Goal: Check status: Check status

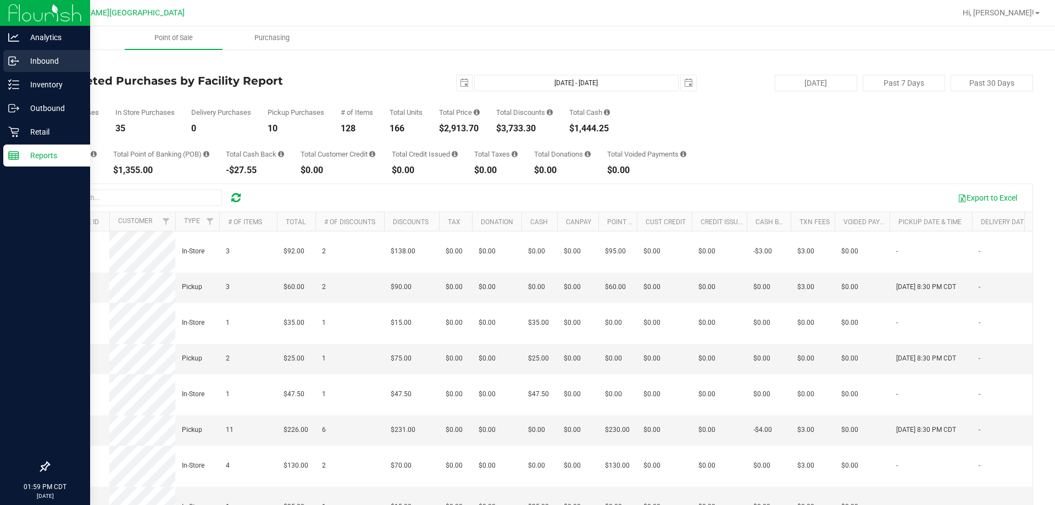
click at [10, 84] on icon at bounding box center [13, 84] width 11 height 11
click at [36, 58] on p "Inbound" at bounding box center [52, 60] width 66 height 13
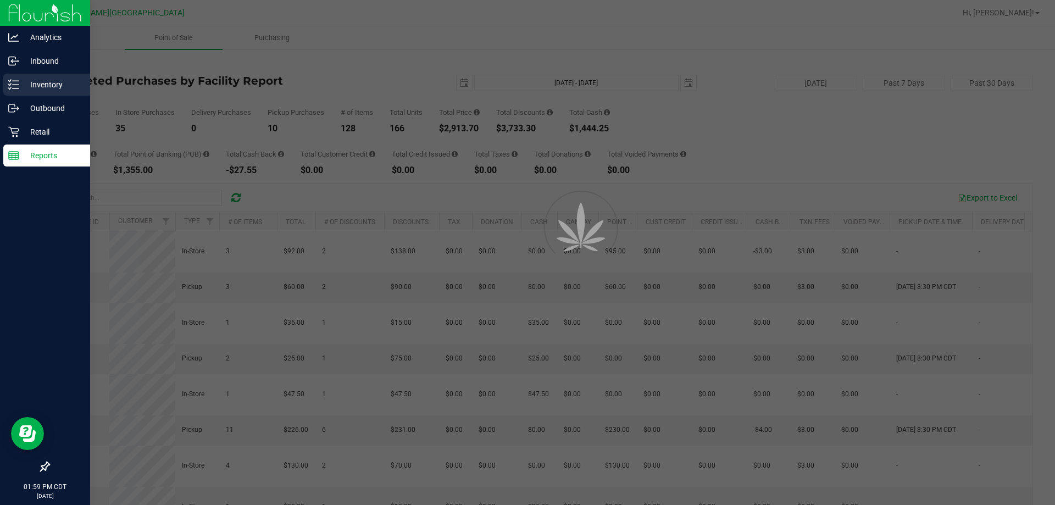
click at [46, 88] on p "Inventory" at bounding box center [52, 84] width 66 height 13
click at [55, 85] on p "Inventory" at bounding box center [52, 84] width 66 height 13
click at [63, 87] on p "Inventory" at bounding box center [52, 84] width 66 height 13
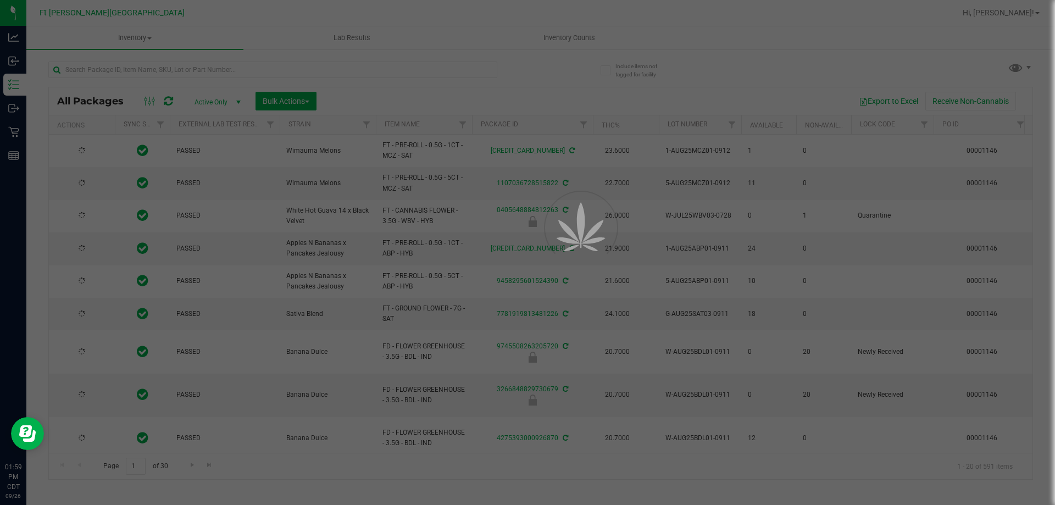
click at [262, 69] on div at bounding box center [527, 252] width 1055 height 505
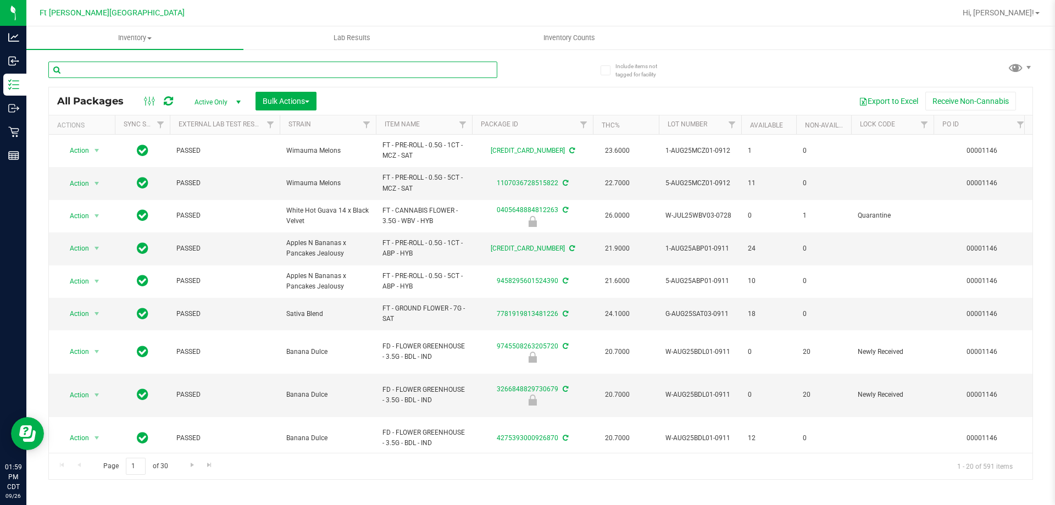
click at [218, 72] on input "text" at bounding box center [272, 70] width 449 height 16
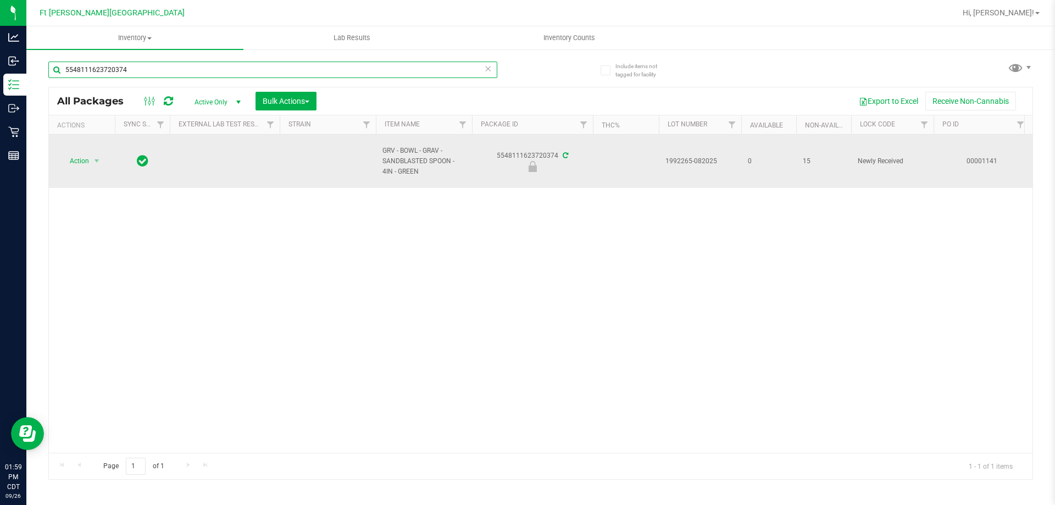
type input "5548111623720374"
click at [79, 159] on span "Action" at bounding box center [75, 160] width 30 height 15
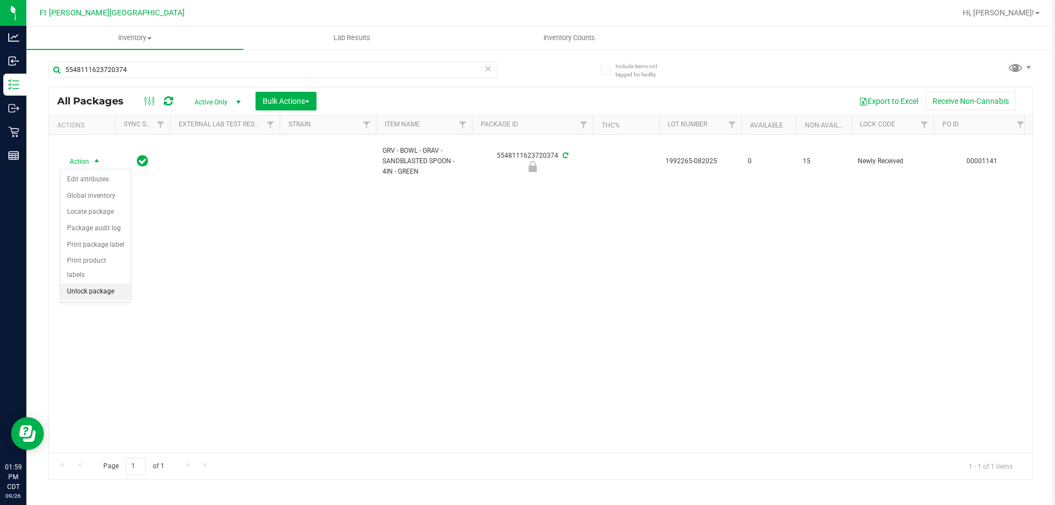
click at [107, 283] on li "Unlock package" at bounding box center [95, 291] width 70 height 16
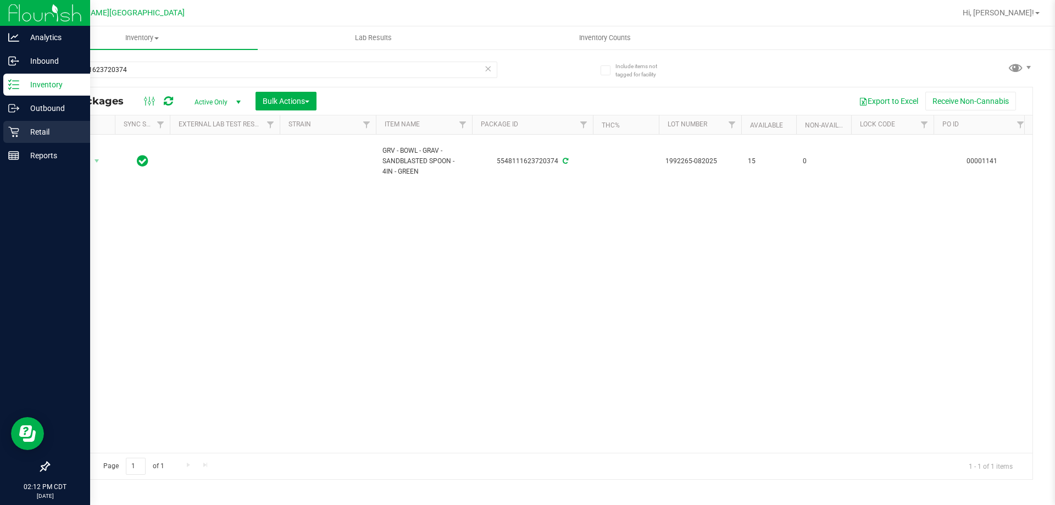
click at [45, 129] on p "Retail" at bounding box center [52, 131] width 66 height 13
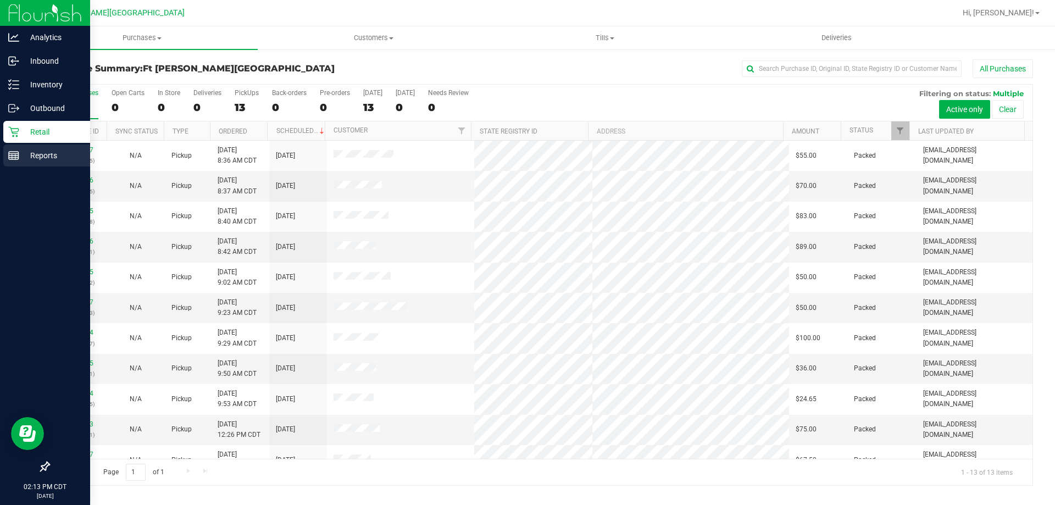
click at [5, 158] on div "Reports" at bounding box center [46, 155] width 87 height 22
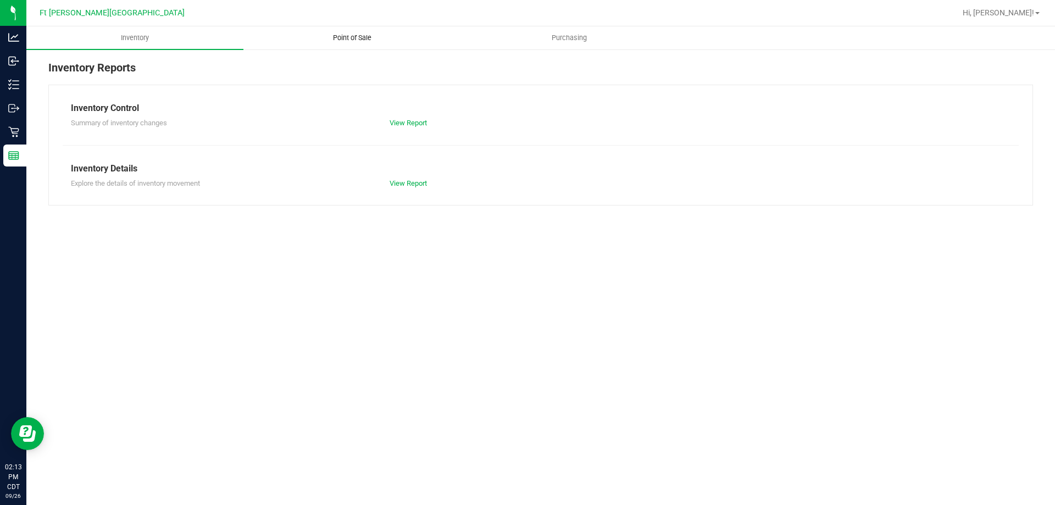
click at [354, 40] on span "Point of Sale" at bounding box center [352, 38] width 68 height 10
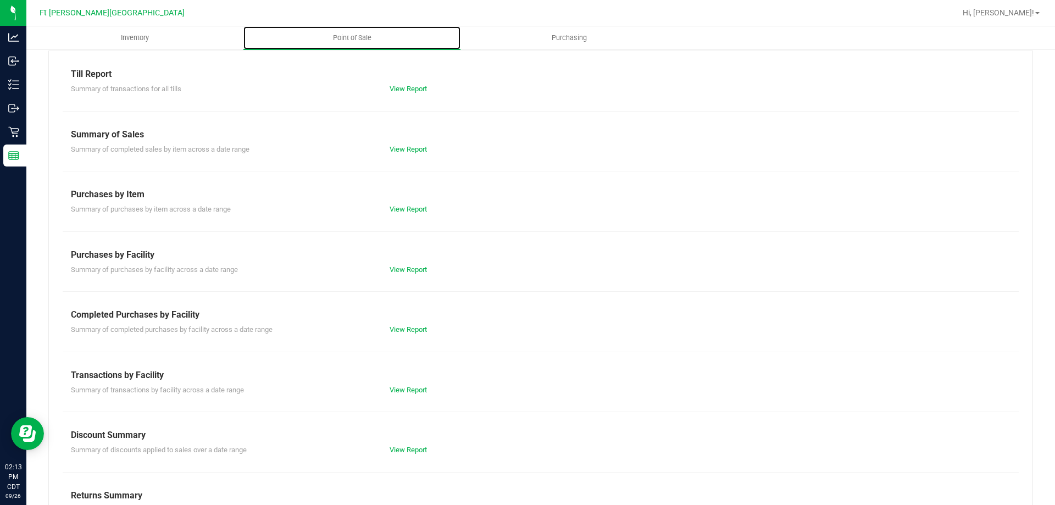
scroll to position [73, 0]
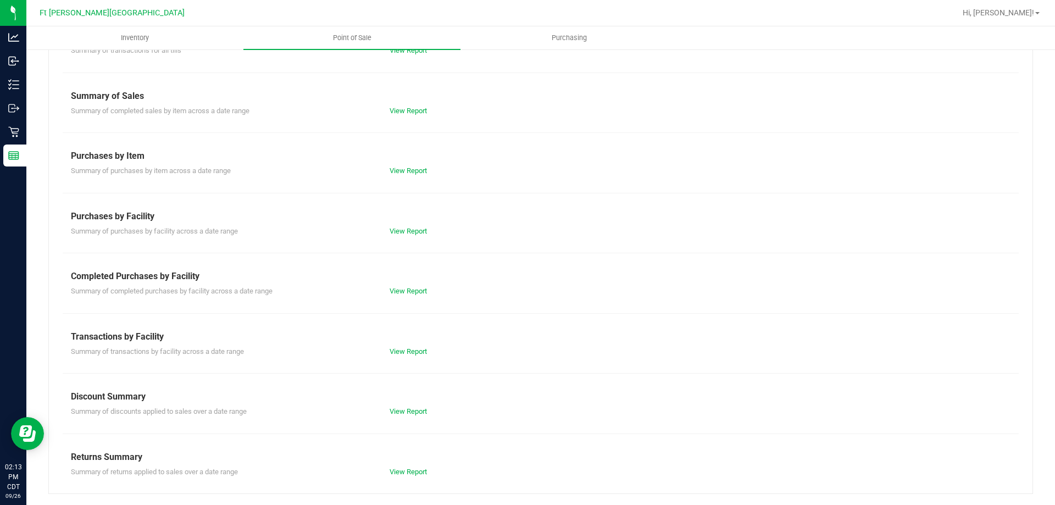
click at [404, 286] on div "Summary of completed purchases by facility across a date range View Report" at bounding box center [541, 290] width 956 height 14
click at [402, 290] on link "View Report" at bounding box center [408, 291] width 37 height 8
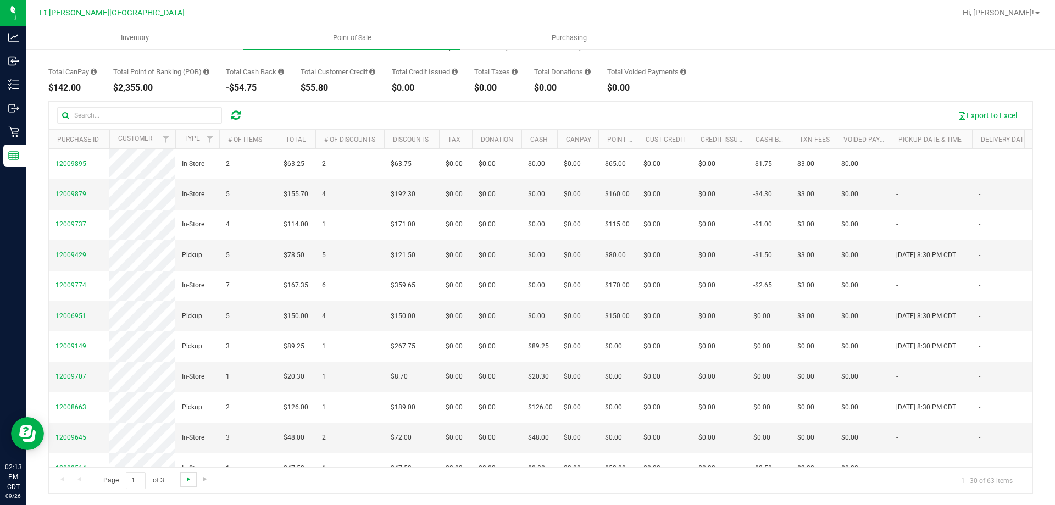
click at [189, 481] on span "Go to the next page" at bounding box center [188, 479] width 9 height 9
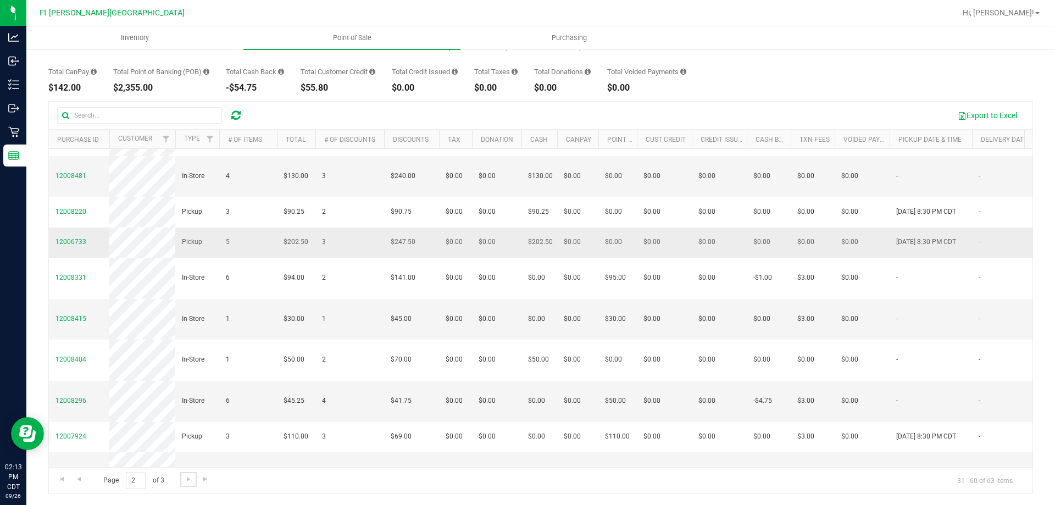
scroll to position [110, 0]
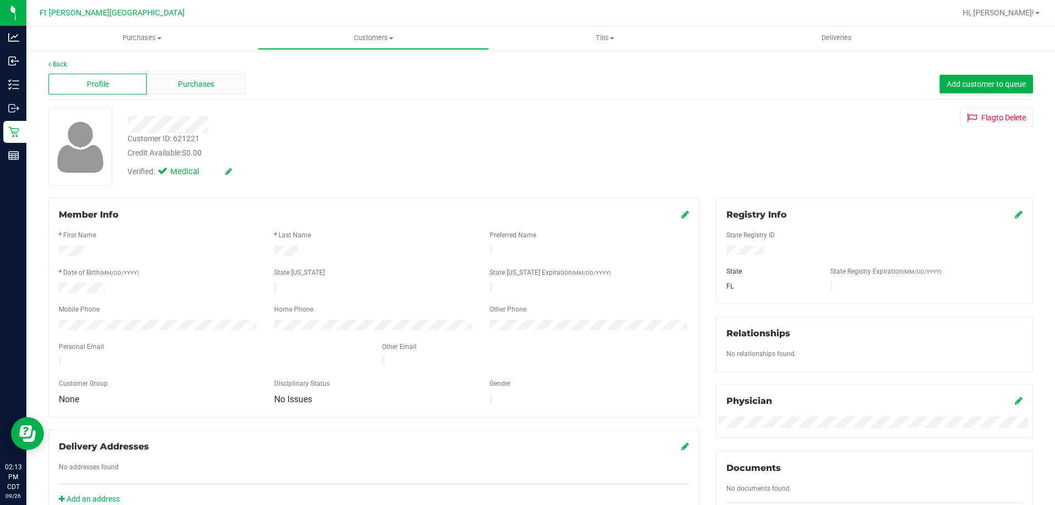
click at [196, 88] on span "Purchases" at bounding box center [196, 85] width 36 height 12
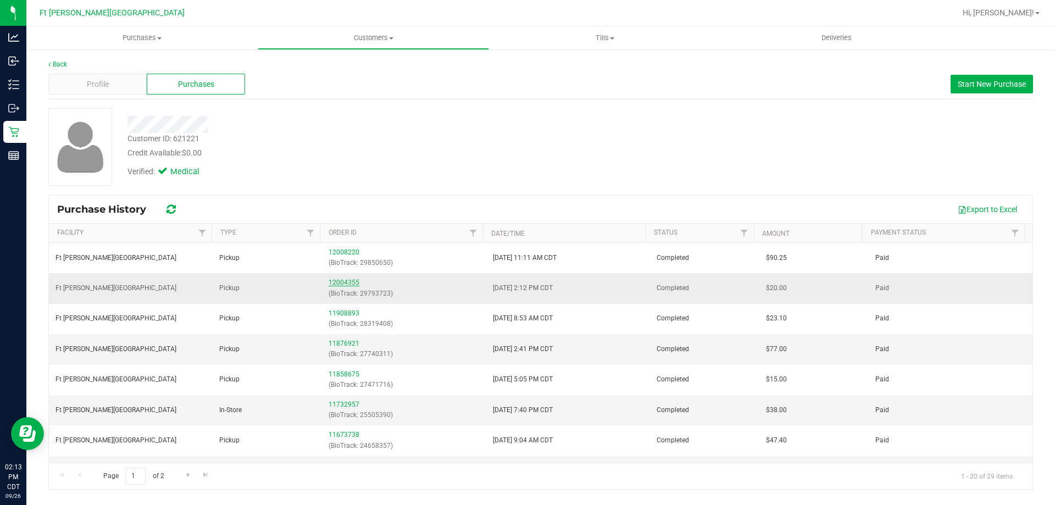
click at [341, 283] on link "12004355" at bounding box center [344, 283] width 31 height 8
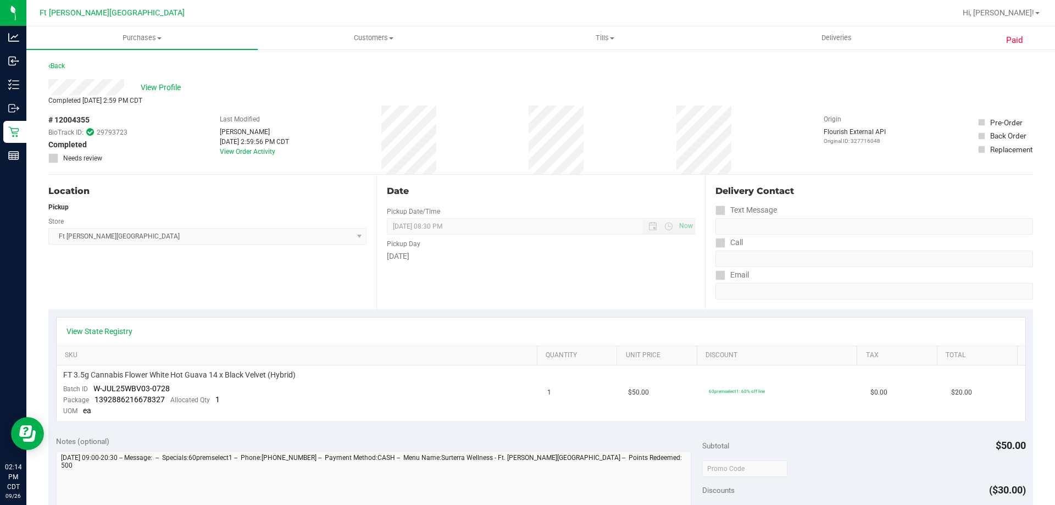
click at [332, 294] on div "Location Pickup Store [GEOGRAPHIC_DATA][PERSON_NAME] WC Select Store [PERSON_NA…" at bounding box center [212, 242] width 328 height 135
drag, startPoint x: 177, startPoint y: 84, endPoint x: 183, endPoint y: 90, distance: 7.8
click at [180, 86] on span "View Profile" at bounding box center [163, 88] width 44 height 12
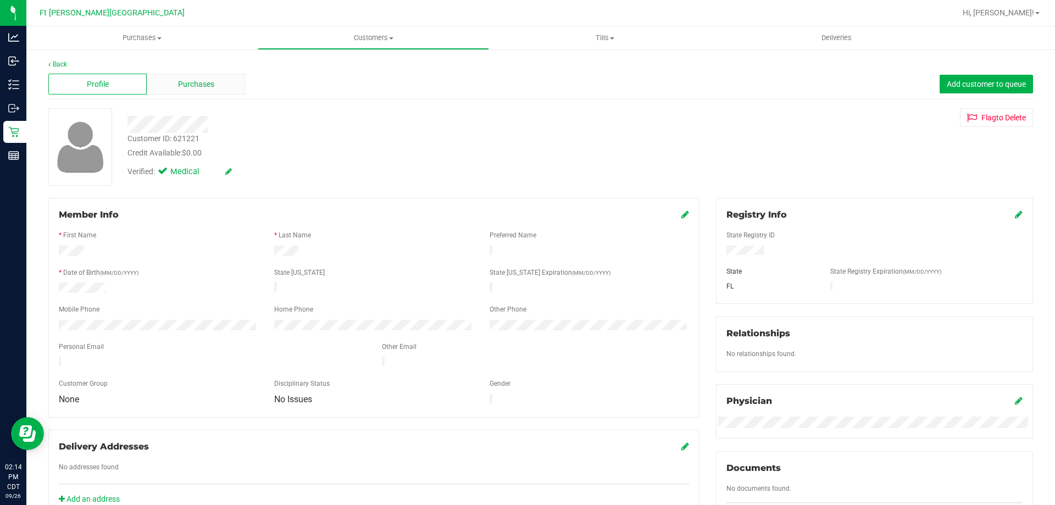
click at [199, 81] on span "Purchases" at bounding box center [196, 85] width 36 height 12
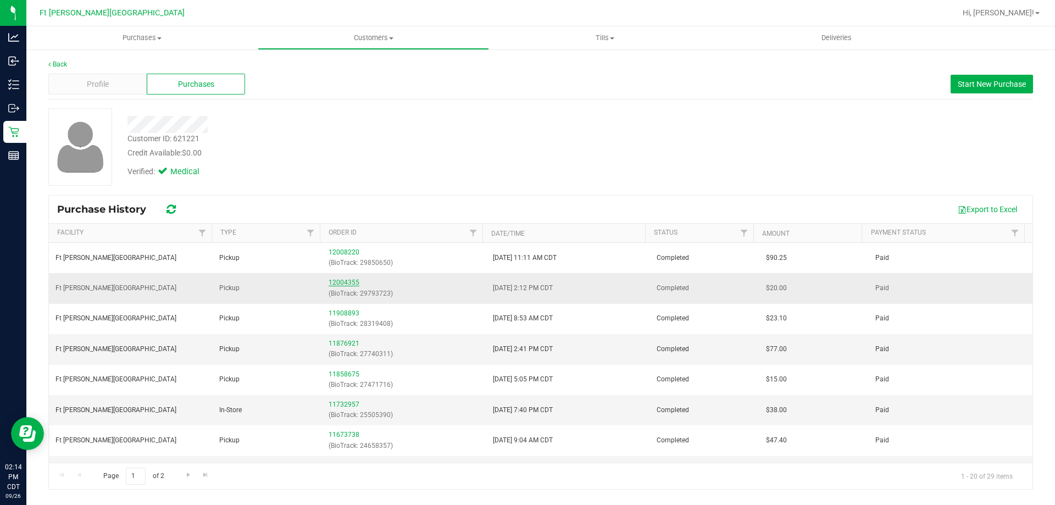
click at [345, 281] on link "12004355" at bounding box center [344, 283] width 31 height 8
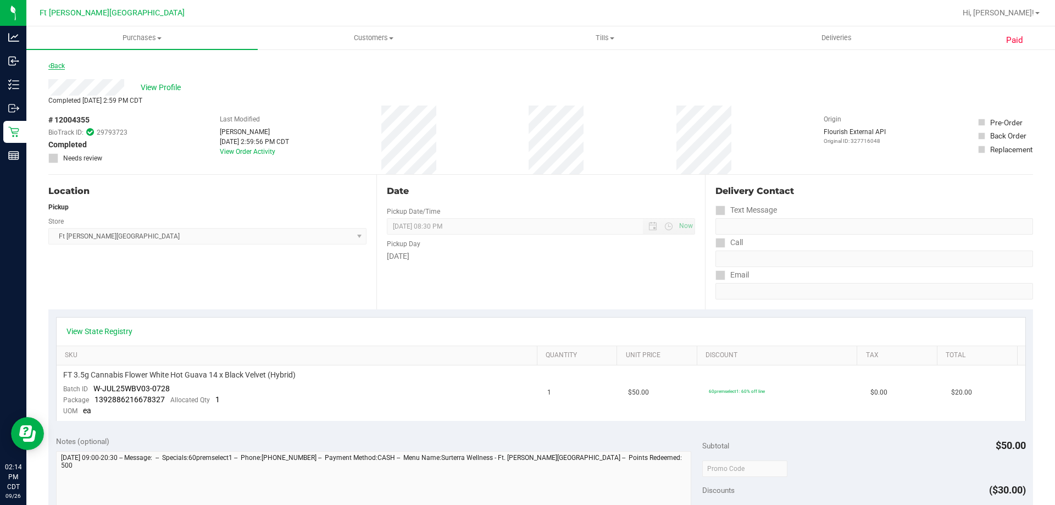
click at [60, 67] on link "Back" at bounding box center [56, 66] width 16 height 8
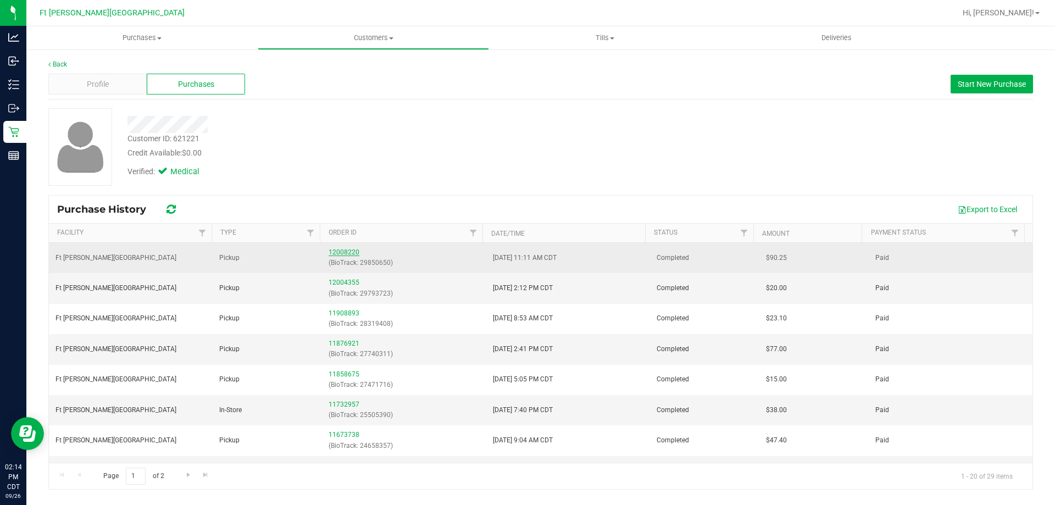
click at [341, 254] on link "12008220" at bounding box center [344, 252] width 31 height 8
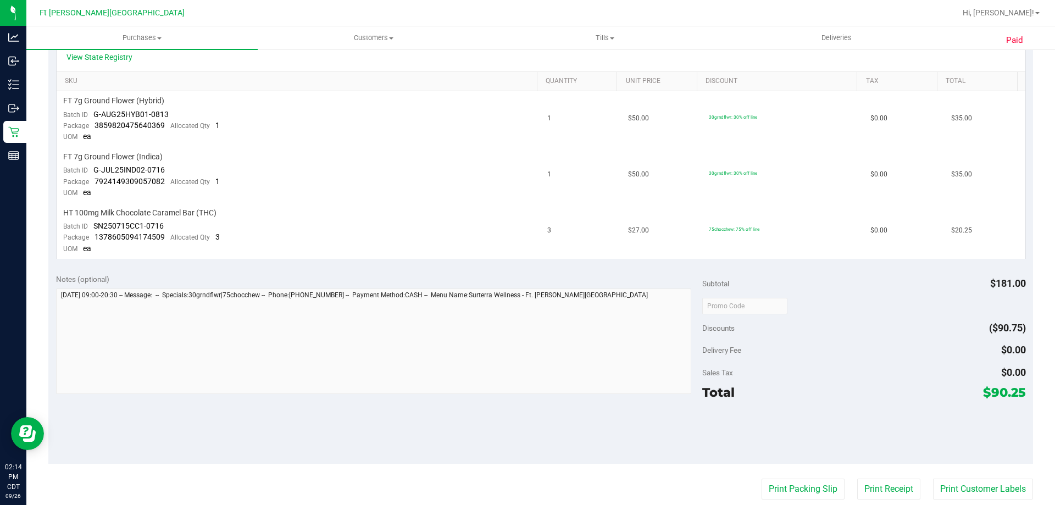
scroll to position [275, 0]
click at [255, 280] on div "Notes (optional)" at bounding box center [379, 278] width 647 height 11
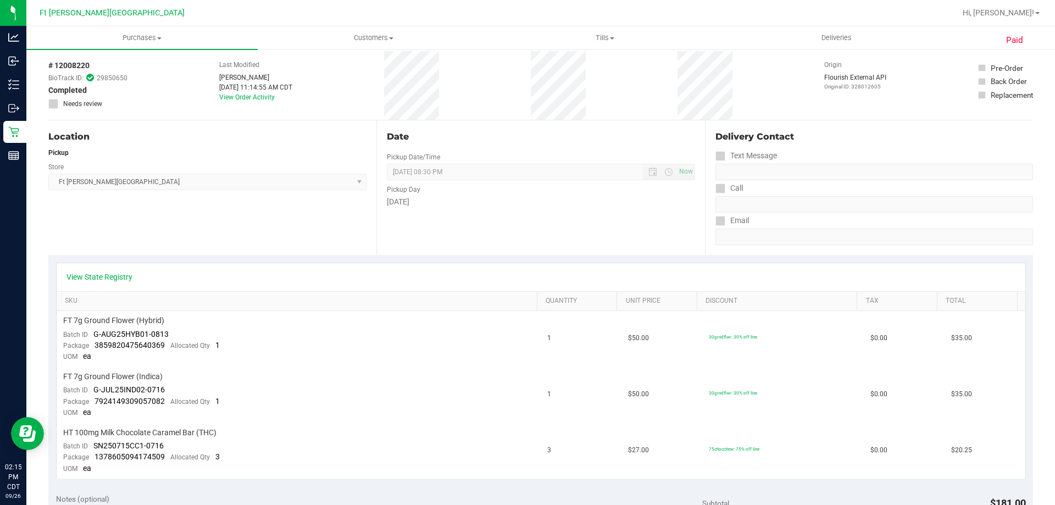
scroll to position [0, 0]
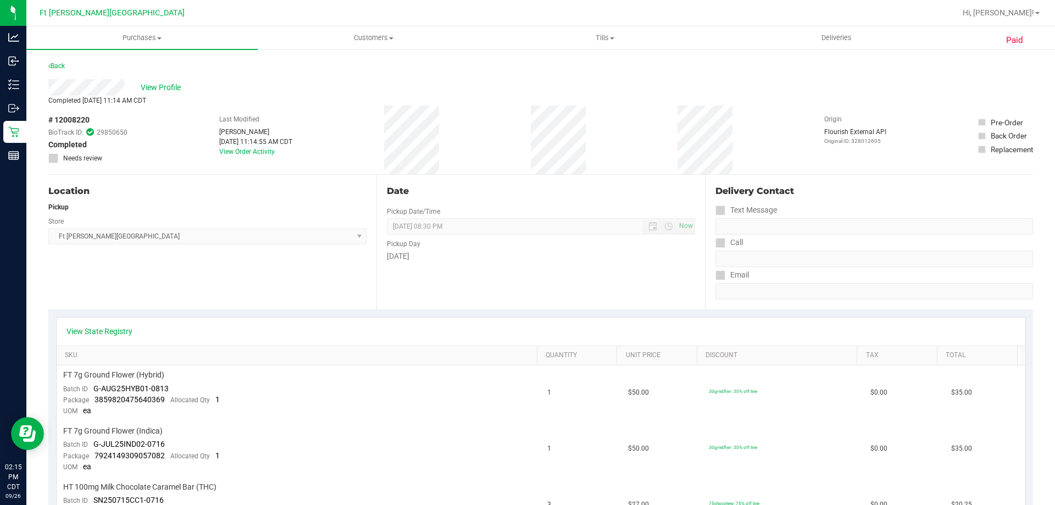
click at [358, 293] on div "Location Pickup Store [GEOGRAPHIC_DATA][PERSON_NAME] WC Select Store [PERSON_NA…" at bounding box center [212, 242] width 328 height 135
click at [157, 85] on span "View Profile" at bounding box center [163, 88] width 44 height 12
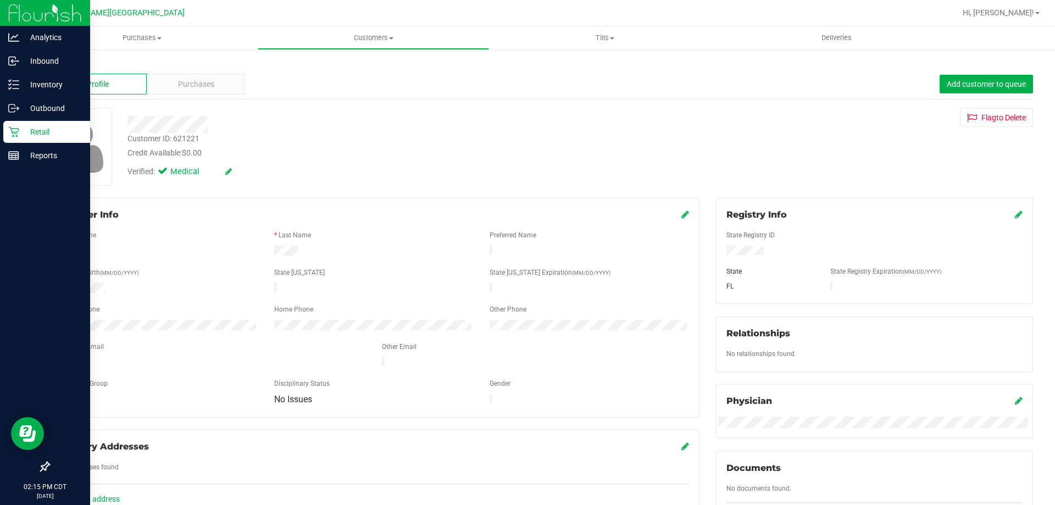
click at [11, 129] on icon at bounding box center [13, 132] width 10 height 10
